Goal: Communication & Community: Participate in discussion

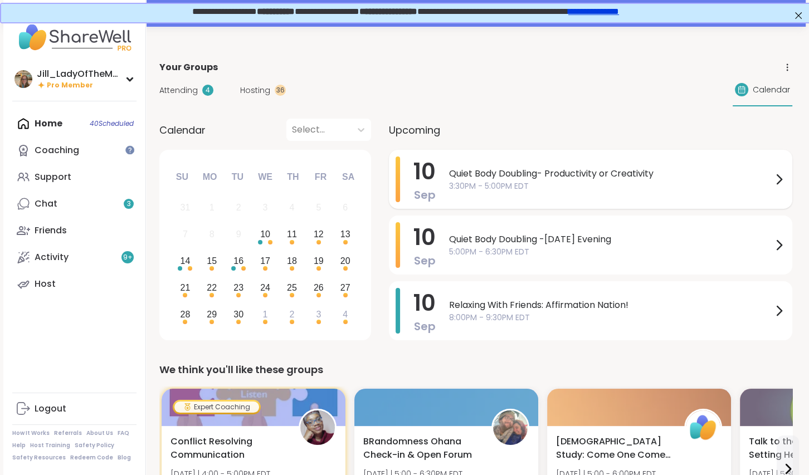
click at [536, 192] on div "Quiet Body Doubling- Productivity or Creativity 3:30PM - 5:00PM EDT" at bounding box center [617, 180] width 337 height 46
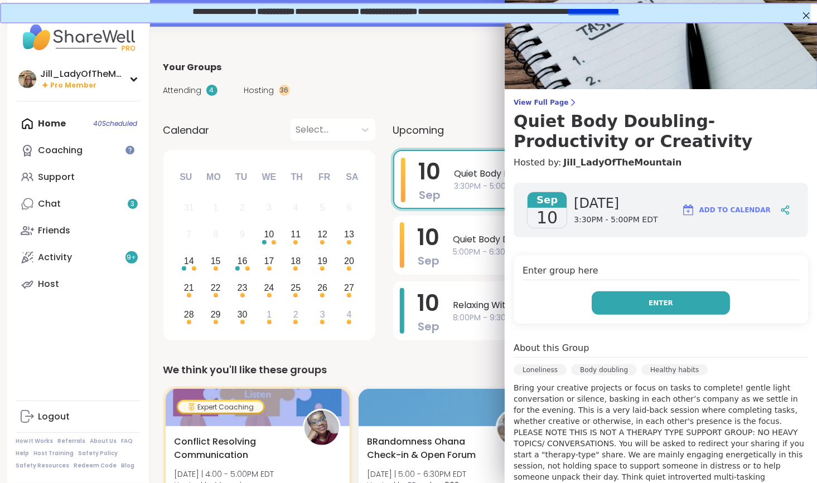
click at [620, 311] on button "Enter" at bounding box center [660, 303] width 138 height 23
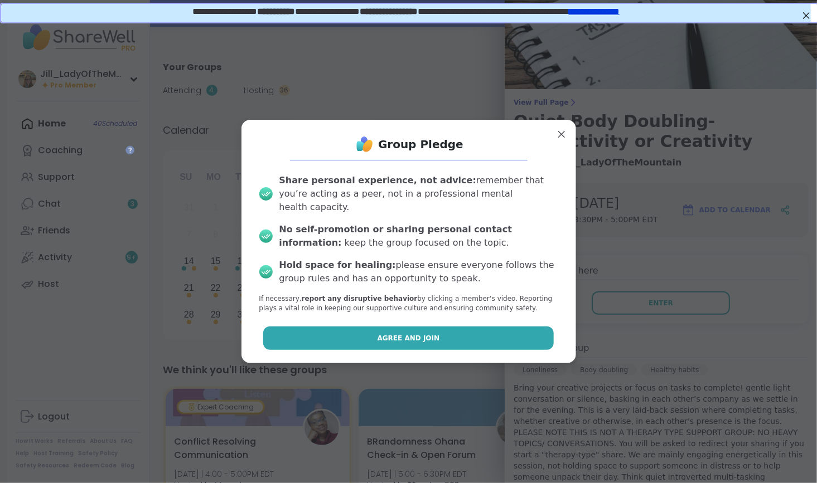
click at [436, 332] on button "Agree and Join" at bounding box center [408, 338] width 290 height 23
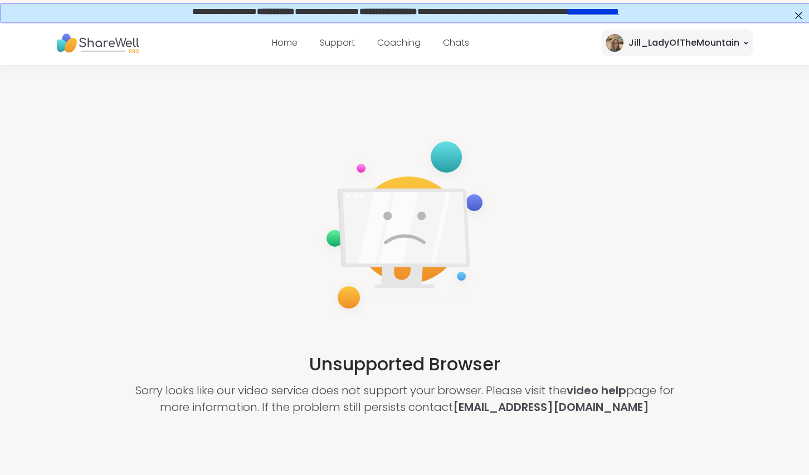
click at [113, 315] on div "Unsupported Browser Sorry looks like our video service does not support your br…" at bounding box center [404, 275] width 809 height 420
